Goal: Check status: Check status

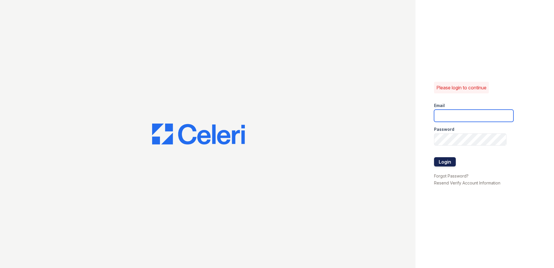
type input "arrivesilverspring@trinity-pm.com"
click at [439, 159] on button "Login" at bounding box center [445, 161] width 22 height 9
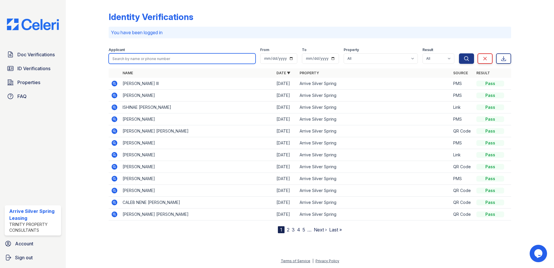
click at [154, 59] on input "search" at bounding box center [182, 58] width 147 height 10
click at [139, 62] on input "search" at bounding box center [182, 58] width 147 height 10
type input "jaleel"
click at [459, 53] on button "Search" at bounding box center [466, 58] width 15 height 10
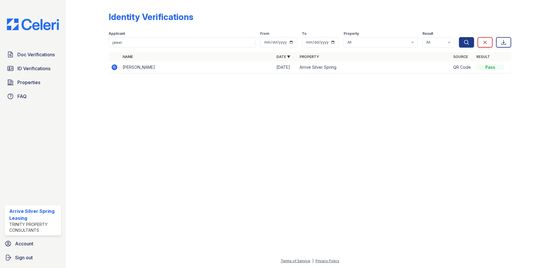
click at [117, 68] on icon at bounding box center [115, 67] width 6 height 6
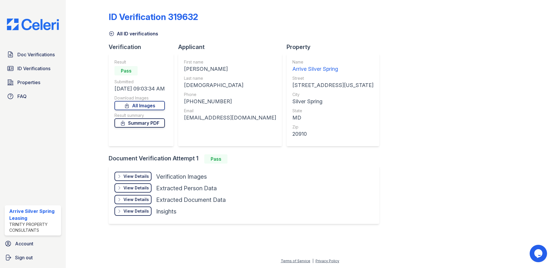
click at [139, 125] on link "Summary PDF" at bounding box center [139, 122] width 50 height 9
click at [123, 176] on div "View Details Details" at bounding box center [132, 176] width 37 height 9
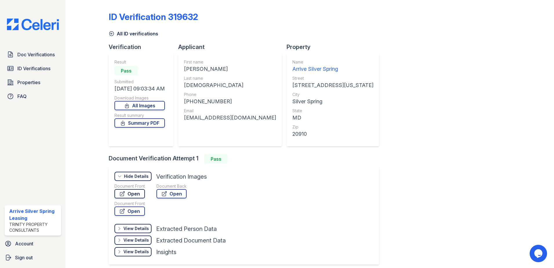
click at [133, 192] on link "Open" at bounding box center [129, 193] width 30 height 9
click at [172, 193] on link "Open" at bounding box center [172, 193] width 30 height 9
click at [27, 54] on span "Doc Verifications" at bounding box center [35, 54] width 37 height 7
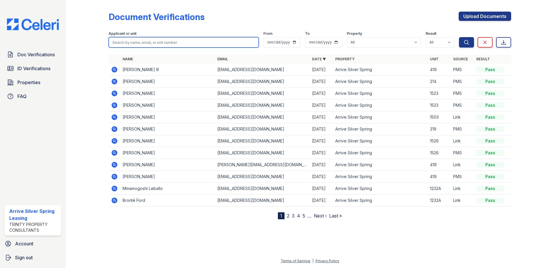
click at [139, 46] on input "search" at bounding box center [184, 42] width 150 height 10
type input "jaleel"
click at [459, 37] on button "Search" at bounding box center [466, 42] width 15 height 10
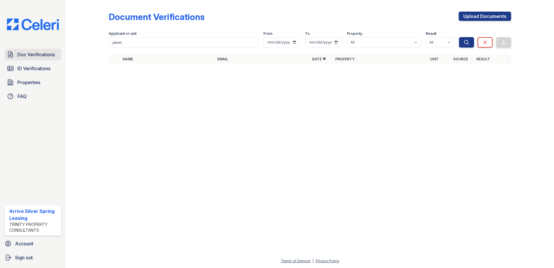
click at [37, 51] on span "Doc Verifications" at bounding box center [35, 54] width 37 height 7
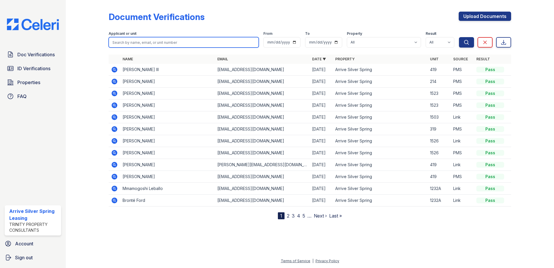
click at [132, 38] on input "search" at bounding box center [184, 42] width 150 height 10
type input "jalee"
click at [459, 37] on button "Search" at bounding box center [466, 42] width 15 height 10
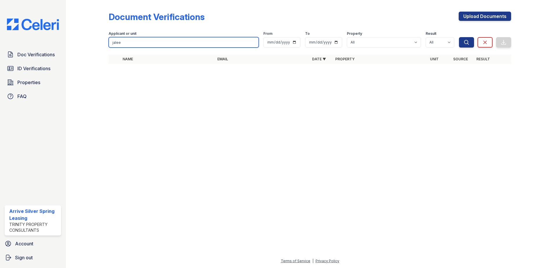
drag, startPoint x: 128, startPoint y: 45, endPoint x: 0, endPoint y: 2, distance: 135.0
click at [31, 10] on div "Doc Verifications ID Verifications Properties FAQ Arrive Silver Spring Leasing …" at bounding box center [277, 134] width 554 height 268
type input "brigg"
click at [459, 37] on button "Search" at bounding box center [466, 42] width 15 height 10
type input "brig"
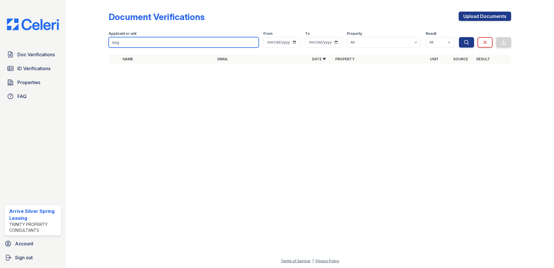
click at [459, 37] on button "Search" at bounding box center [466, 42] width 15 height 10
click at [22, 76] on div "Doc Verifications ID Verifications Properties FAQ" at bounding box center [32, 75] width 61 height 53
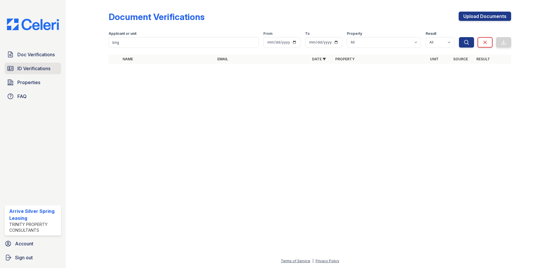
click at [27, 70] on span "ID Verifications" at bounding box center [33, 68] width 33 height 7
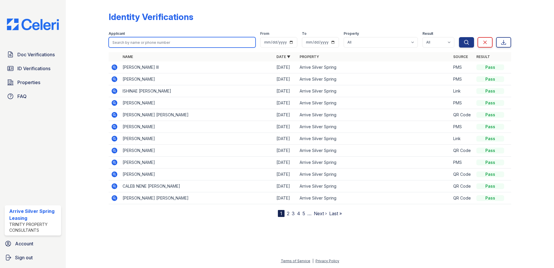
click at [145, 43] on input "search" at bounding box center [182, 42] width 147 height 10
type input "brig"
click at [459, 37] on button "Search" at bounding box center [466, 42] width 15 height 10
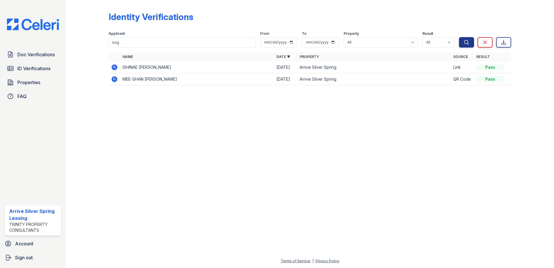
click at [114, 67] on icon at bounding box center [113, 66] width 1 height 1
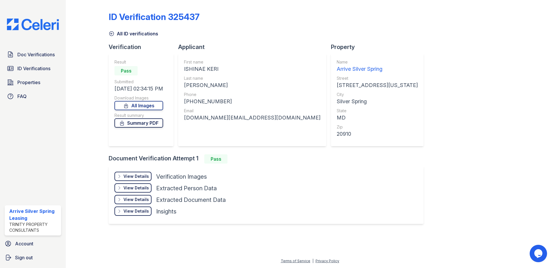
click at [129, 121] on link "Summary PDF" at bounding box center [138, 122] width 49 height 9
click at [118, 176] on icon at bounding box center [119, 176] width 5 height 5
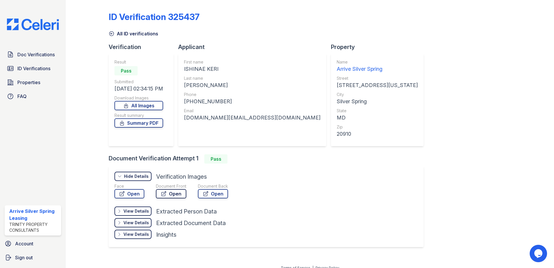
click at [167, 193] on link "Open" at bounding box center [171, 193] width 30 height 9
click at [213, 196] on link "Open" at bounding box center [213, 193] width 30 height 9
click at [50, 71] on span "ID Verifications" at bounding box center [33, 68] width 33 height 7
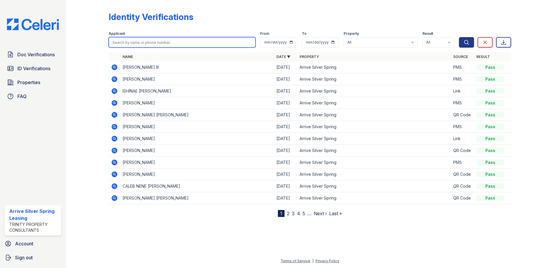
click at [147, 44] on input "search" at bounding box center [182, 42] width 147 height 10
type input "michael"
click at [459, 37] on button "Search" at bounding box center [466, 42] width 15 height 10
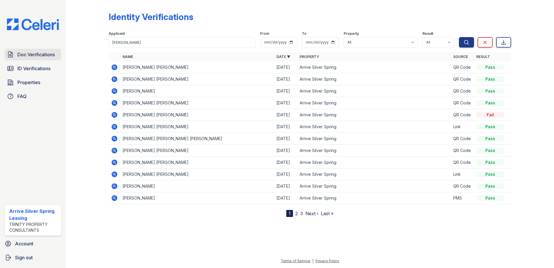
click at [30, 57] on span "Doc Verifications" at bounding box center [35, 54] width 37 height 7
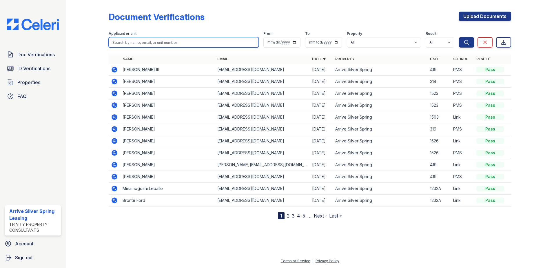
click at [151, 46] on input "search" at bounding box center [184, 42] width 150 height 10
type input "michael"
click at [459, 37] on button "Search" at bounding box center [466, 42] width 15 height 10
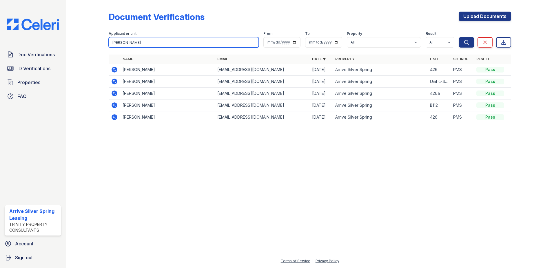
click at [151, 46] on input "michael" at bounding box center [184, 42] width 150 height 10
drag, startPoint x: 139, startPoint y: 41, endPoint x: -1, endPoint y: 39, distance: 140.6
click at [0, 39] on html "Doc Verifications ID Verifications Properties FAQ Arrive Silver Spring Leasing …" at bounding box center [277, 134] width 554 height 268
click at [181, 45] on input "search" at bounding box center [184, 42] width 150 height 10
type input "brigg"
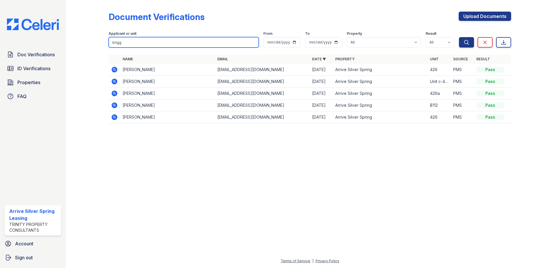
click at [459, 37] on button "Search" at bounding box center [466, 42] width 15 height 10
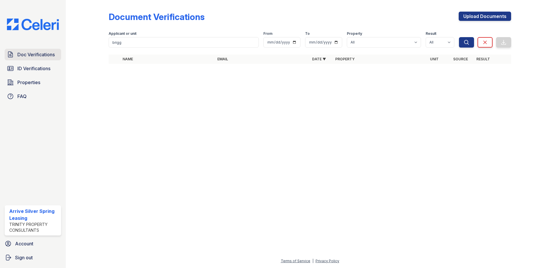
click at [40, 51] on span "Doc Verifications" at bounding box center [35, 54] width 37 height 7
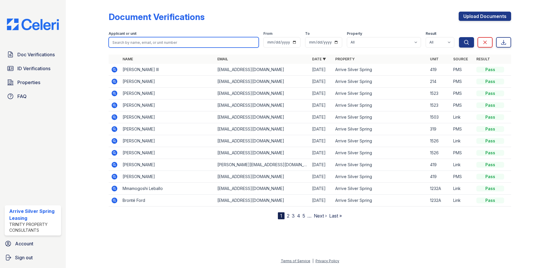
click at [138, 41] on input "search" at bounding box center [184, 42] width 150 height 10
type input "michael"
click at [459, 37] on button "Search" at bounding box center [466, 42] width 15 height 10
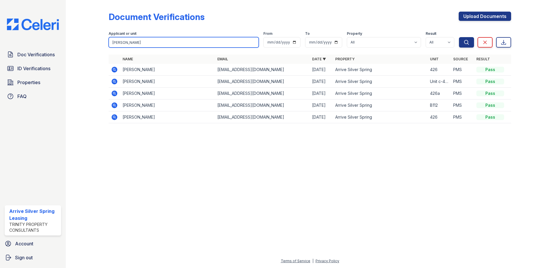
click at [149, 43] on input "michael" at bounding box center [184, 42] width 150 height 10
drag, startPoint x: 144, startPoint y: 44, endPoint x: 0, endPoint y: 8, distance: 148.4
click at [0, 8] on html "Doc Verifications ID Verifications Properties FAQ Arrive Silver Spring Leasing …" at bounding box center [277, 134] width 554 height 268
type input "brig"
click at [459, 37] on button "Search" at bounding box center [466, 42] width 15 height 10
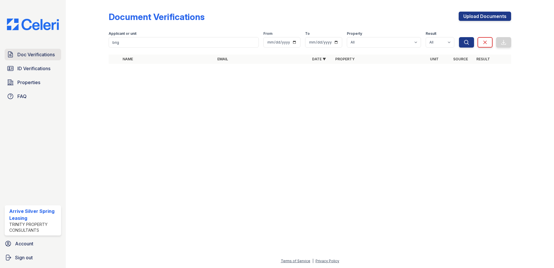
click at [26, 52] on span "Doc Verifications" at bounding box center [35, 54] width 37 height 7
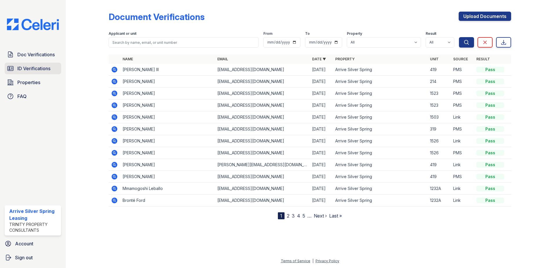
click at [30, 69] on span "ID Verifications" at bounding box center [33, 68] width 33 height 7
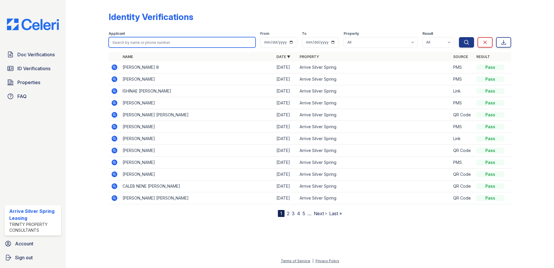
click at [137, 45] on input "search" at bounding box center [182, 42] width 147 height 10
type input "micha"
click at [459, 37] on button "Search" at bounding box center [466, 42] width 15 height 10
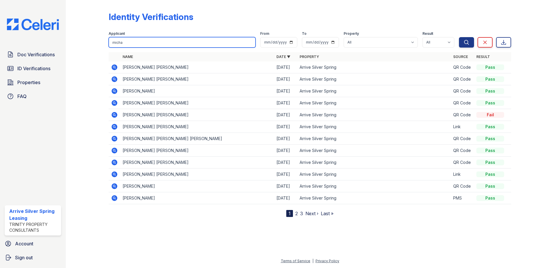
drag, startPoint x: 146, startPoint y: 38, endPoint x: 0, endPoint y: 47, distance: 146.4
click at [0, 47] on html "Doc Verifications ID Verifications Properties FAQ Arrive Silver Spring Leasing …" at bounding box center [277, 134] width 554 height 268
type input "brigg"
click at [459, 37] on button "Search" at bounding box center [466, 42] width 15 height 10
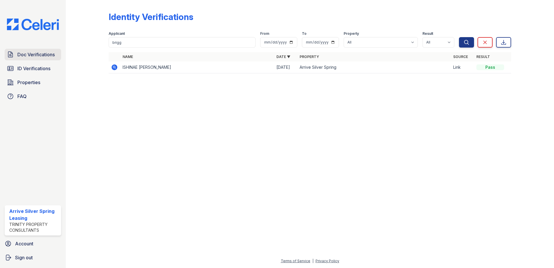
click at [42, 57] on span "Doc Verifications" at bounding box center [35, 54] width 37 height 7
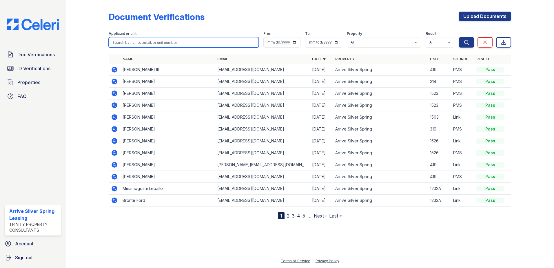
click at [143, 43] on input "search" at bounding box center [184, 42] width 150 height 10
type input "brigg"
click at [459, 37] on button "Search" at bounding box center [466, 42] width 15 height 10
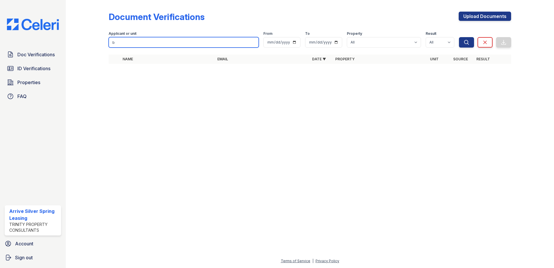
type input "b"
drag, startPoint x: 149, startPoint y: 43, endPoint x: 23, endPoint y: 25, distance: 127.1
click at [50, 29] on div "Doc Verifications ID Verifications Properties FAQ Arrive Silver Spring Leasing …" at bounding box center [277, 134] width 554 height 268
type input "brigg"
click at [459, 37] on button "Search" at bounding box center [466, 42] width 15 height 10
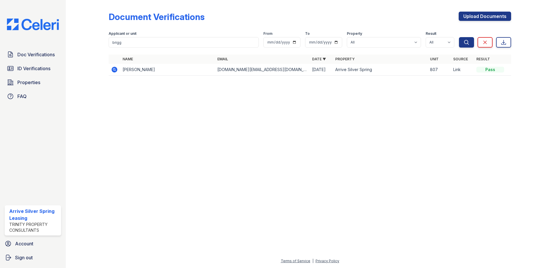
click at [114, 70] on icon at bounding box center [115, 70] width 6 height 6
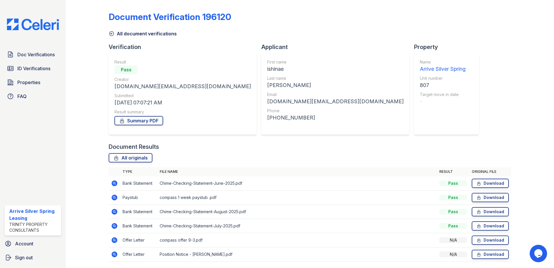
scroll to position [19, 0]
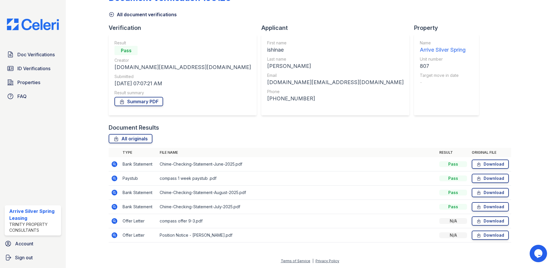
click at [113, 223] on icon at bounding box center [115, 221] width 6 height 6
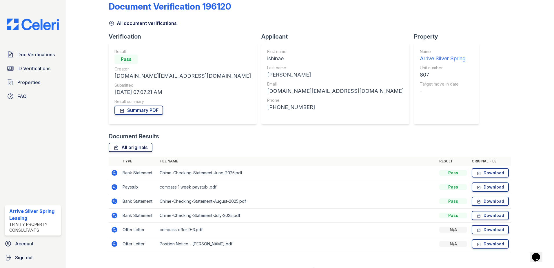
scroll to position [19, 0]
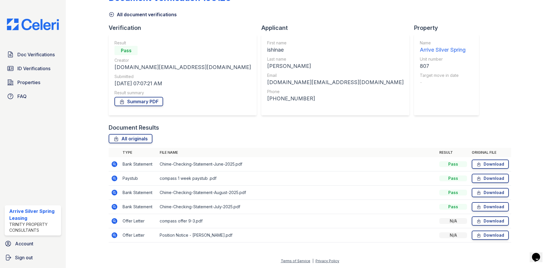
click at [113, 222] on icon at bounding box center [115, 221] width 6 height 6
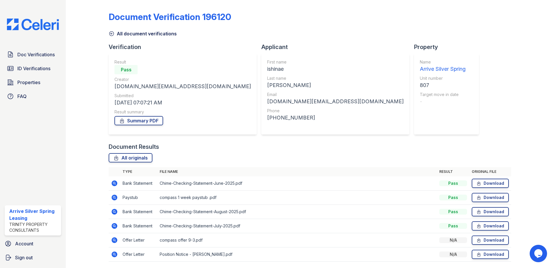
click at [112, 252] on icon at bounding box center [114, 254] width 7 height 7
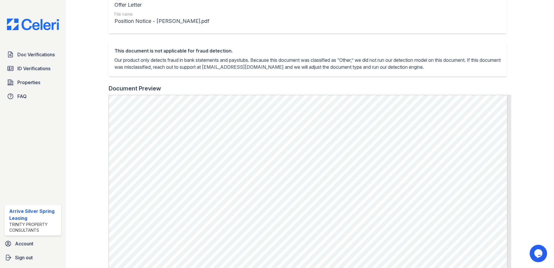
scroll to position [94, 0]
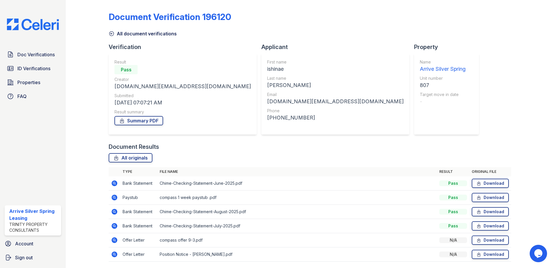
click at [113, 199] on icon at bounding box center [115, 197] width 6 height 6
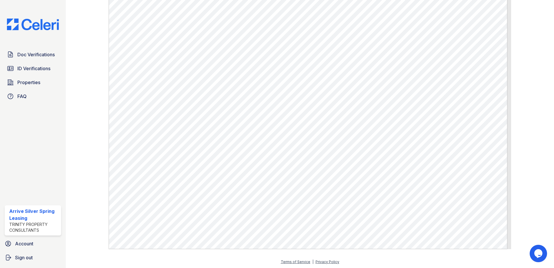
scroll to position [278, 0]
